Goal: Task Accomplishment & Management: Manage account settings

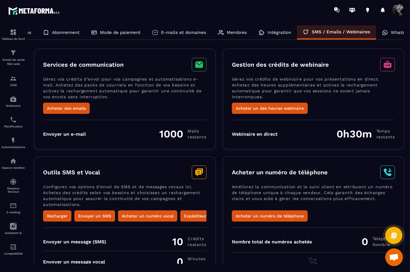
scroll to position [0, 50]
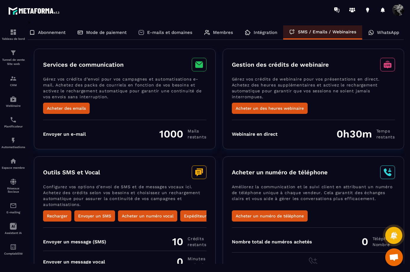
click at [380, 30] on p "WhatsApp" at bounding box center [388, 32] width 22 height 5
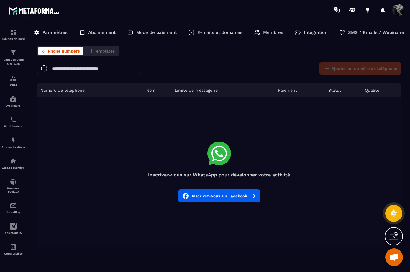
click at [326, 68] on div "Ajouter un numéro de téléphone" at bounding box center [358, 68] width 85 height 12
click at [71, 52] on span "Phone numbers" at bounding box center [64, 51] width 32 height 5
click at [214, 199] on button "Inscrivez-vous sur Facebook" at bounding box center [219, 195] width 82 height 13
click at [209, 197] on button "Inscrivez-vous sur Facebook" at bounding box center [219, 195] width 82 height 13
click at [223, 197] on button "Inscrivez-vous sur Facebook" at bounding box center [219, 195] width 82 height 13
